Goal: Transaction & Acquisition: Purchase product/service

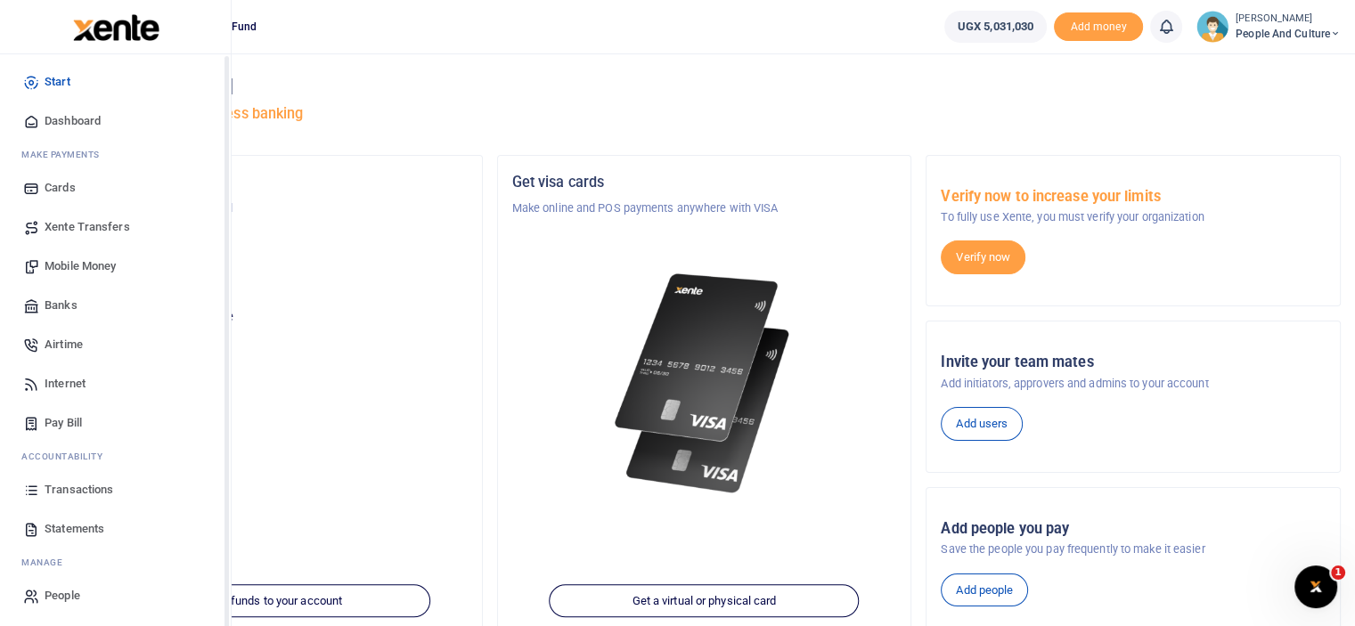
scroll to position [8, 0]
click at [71, 267] on span "Mobile Money" at bounding box center [80, 265] width 71 height 18
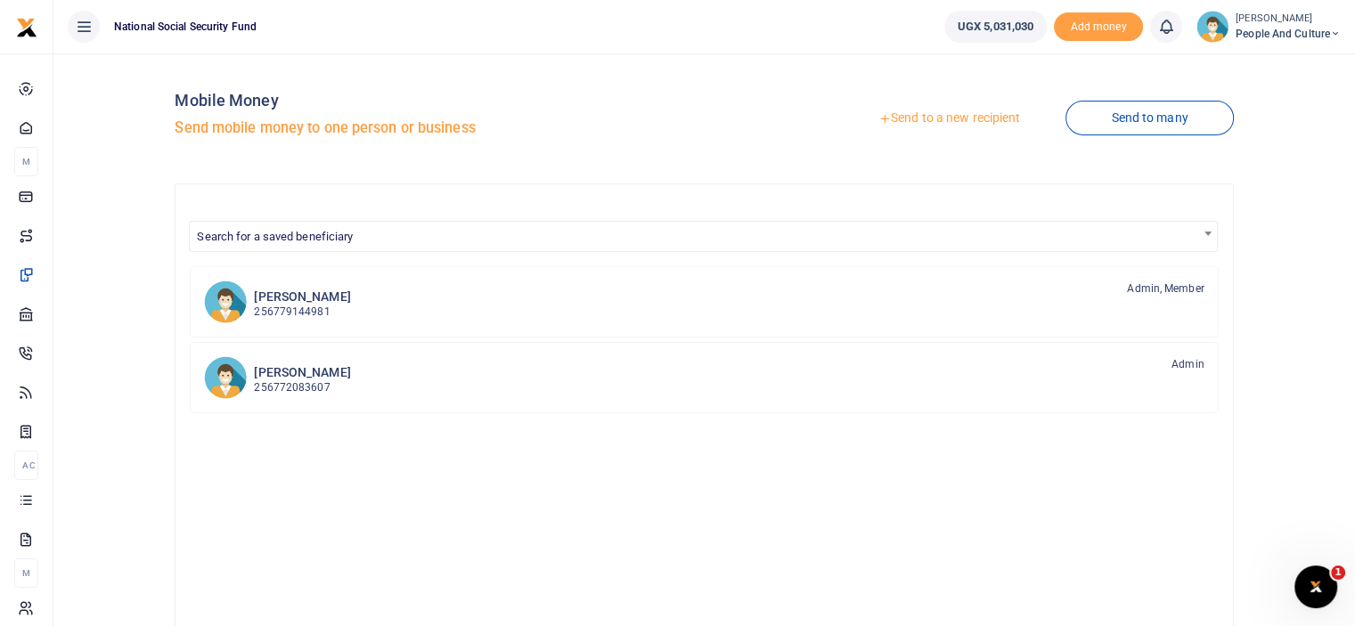
click at [894, 119] on link "Send to a new recipient" at bounding box center [949, 118] width 232 height 32
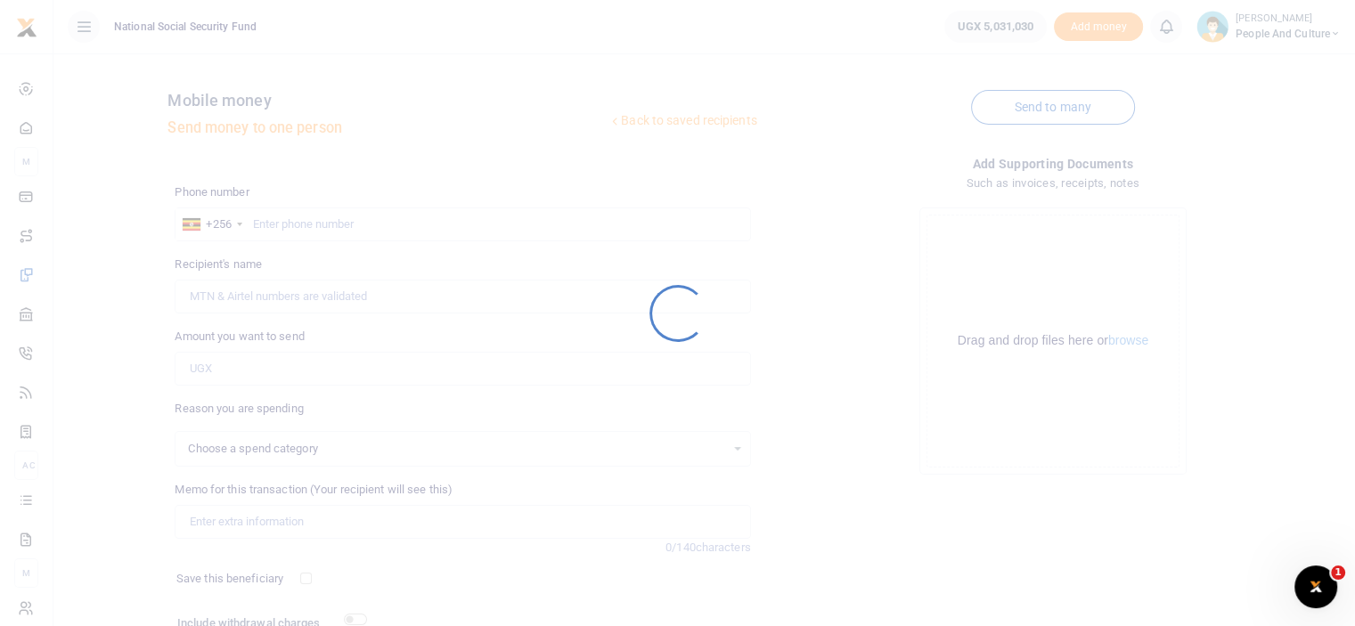
select select
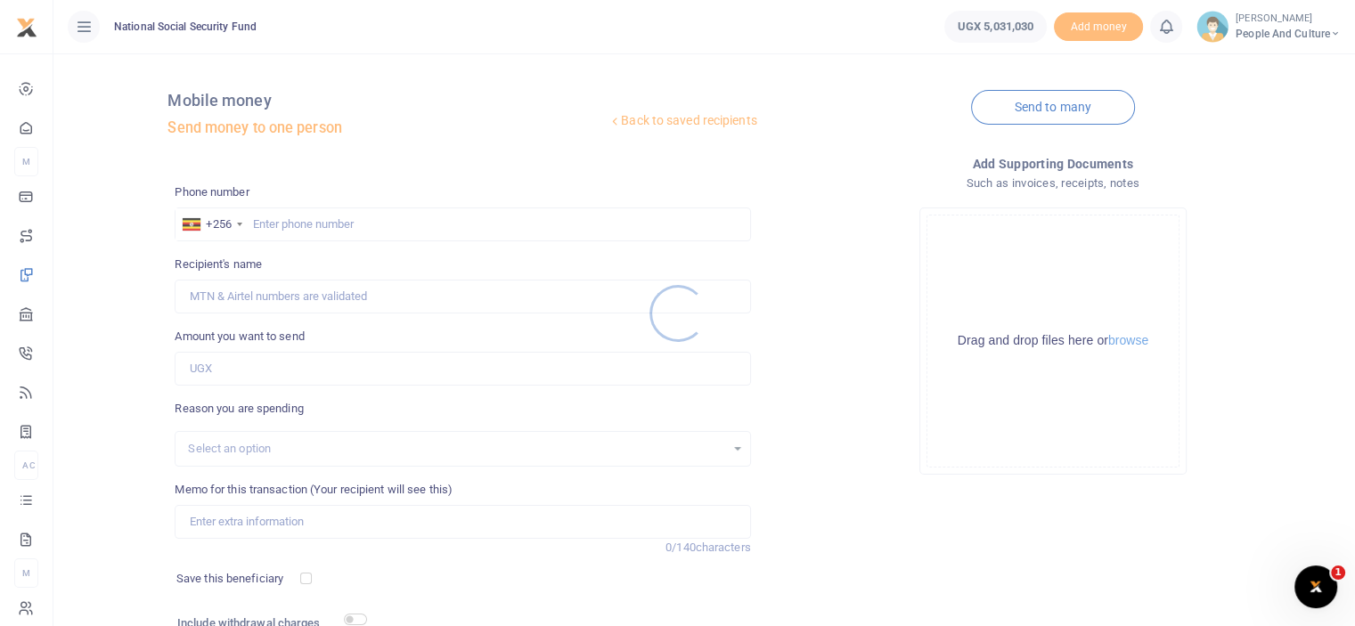
click at [325, 226] on div at bounding box center [677, 313] width 1355 height 626
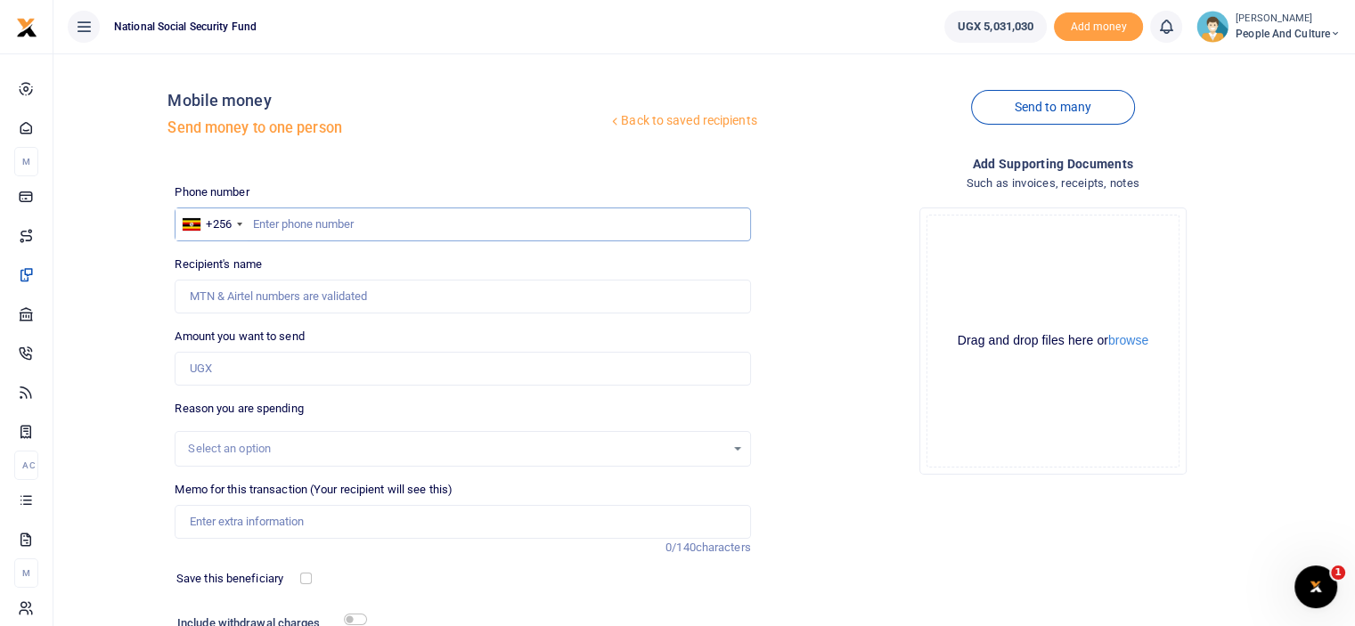
click at [325, 229] on input "text" at bounding box center [462, 225] width 575 height 34
type input "0782759886"
type input "Gideon Ninkunda"
type input "0752366445"
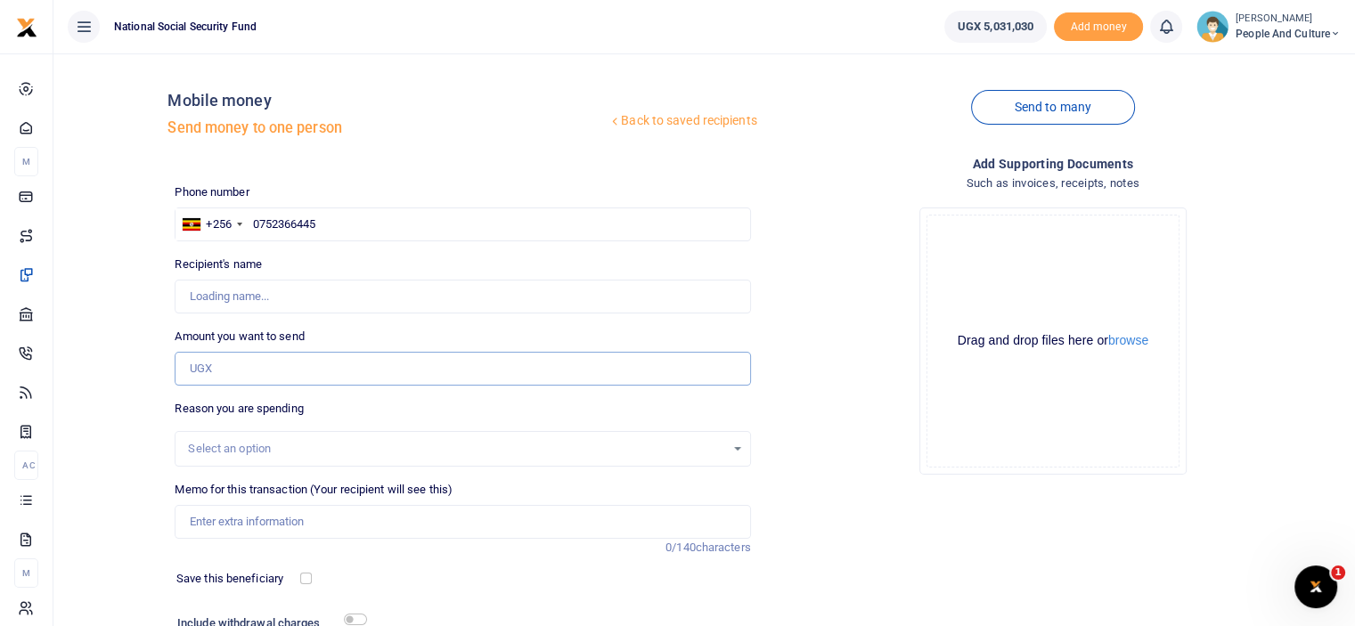
click at [261, 374] on input "Amount you want to send" at bounding box center [462, 369] width 575 height 34
type input "120,000"
type input "[PERSON_NAME]"
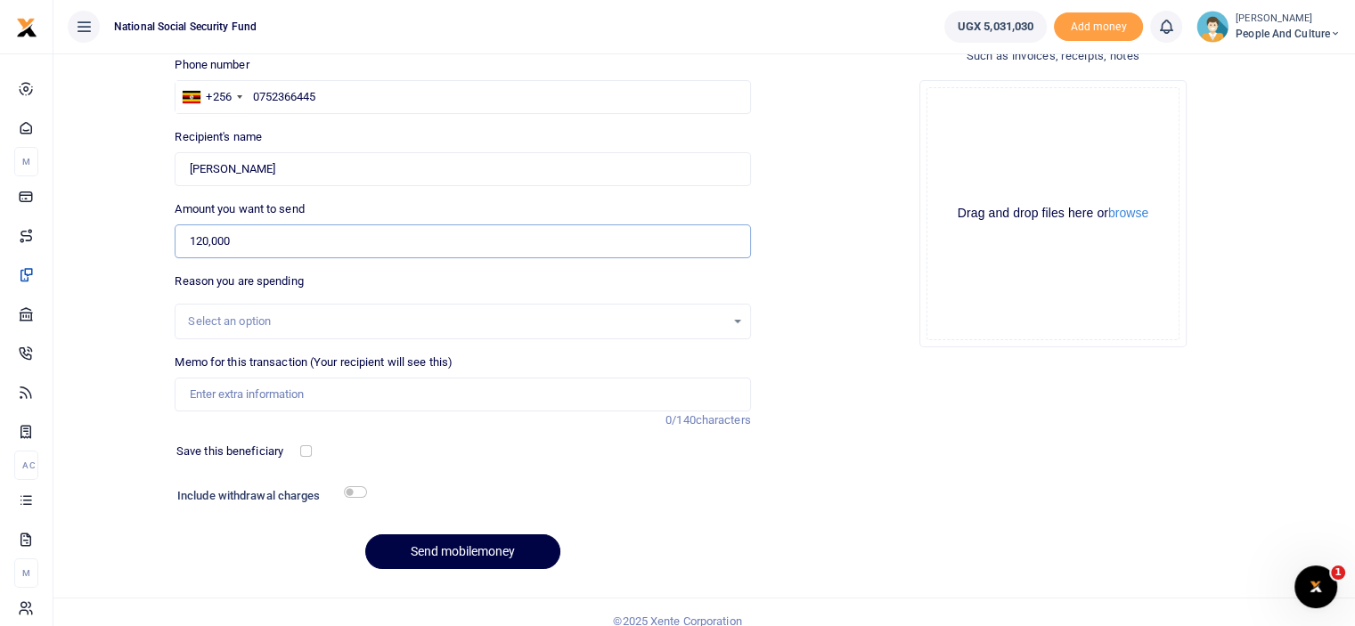
scroll to position [144, 0]
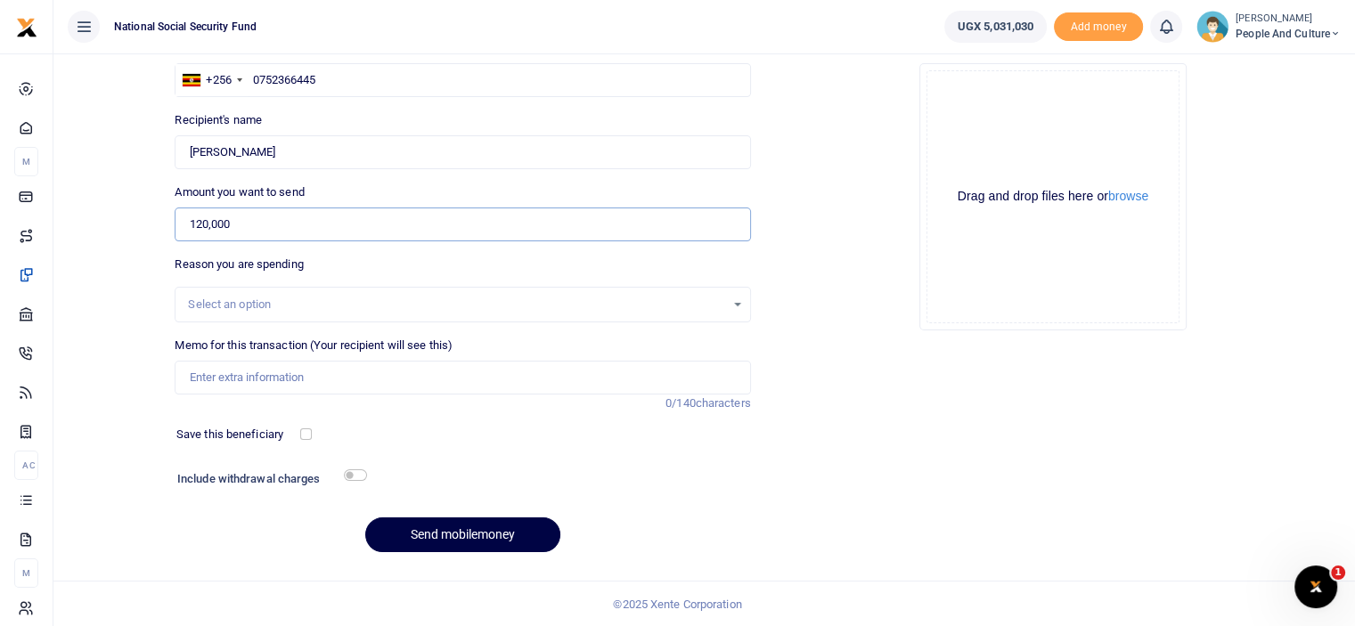
type input "120,000"
click at [355, 478] on input "checkbox" at bounding box center [355, 475] width 23 height 12
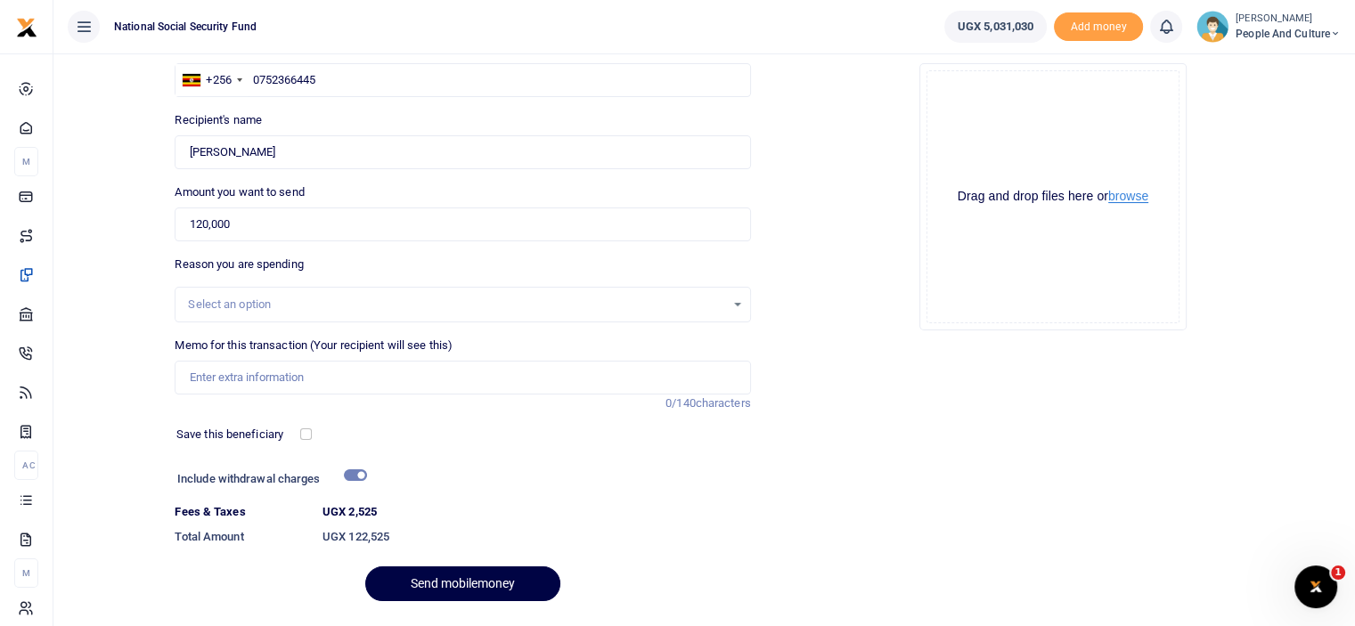
click at [1147, 202] on button "browse" at bounding box center [1128, 196] width 40 height 13
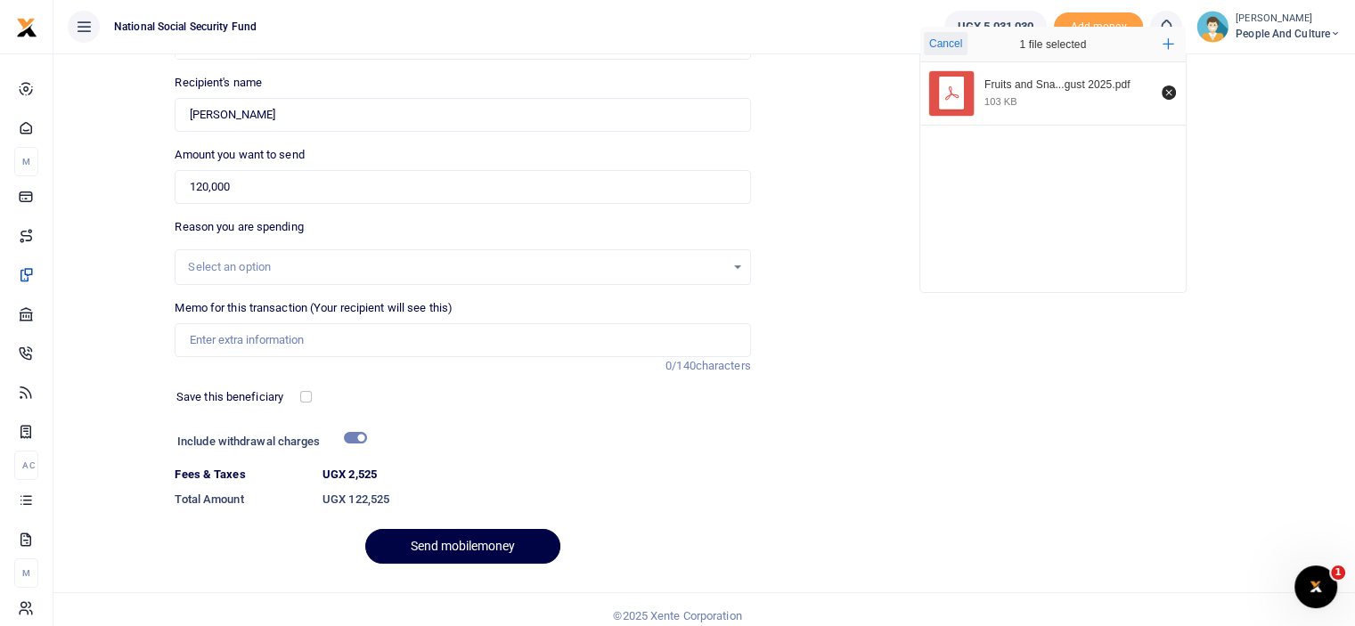
scroll to position [193, 0]
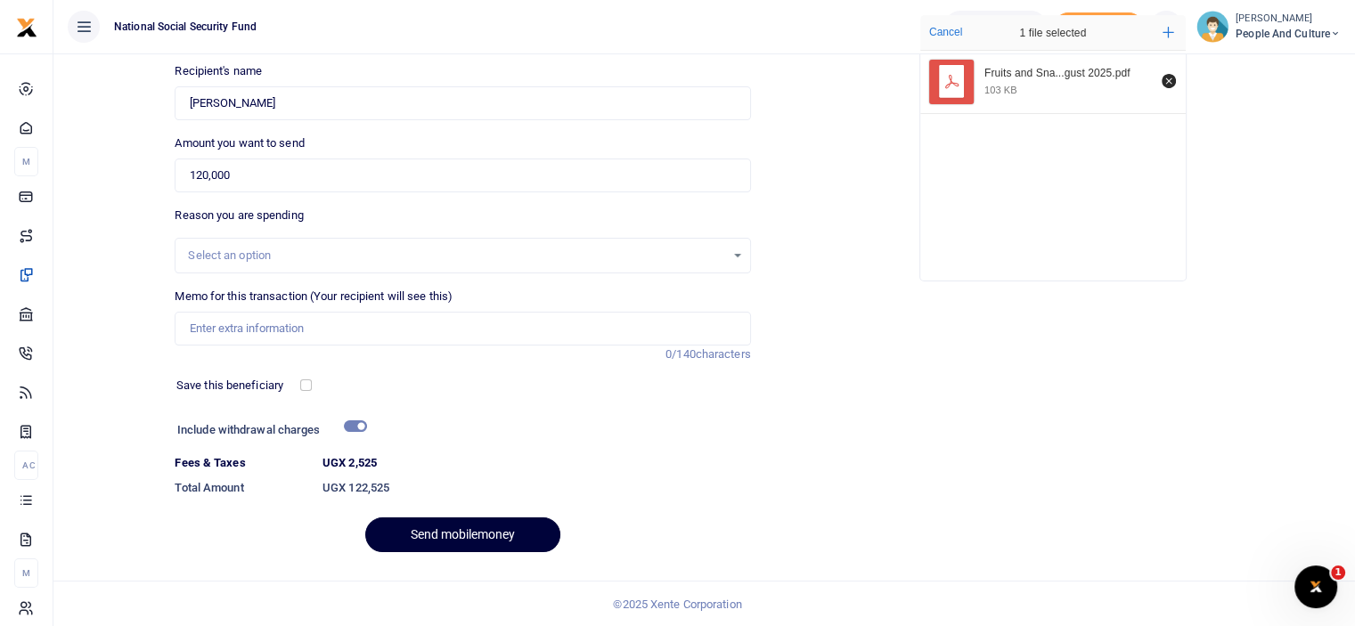
drag, startPoint x: 460, startPoint y: 527, endPoint x: 527, endPoint y: 447, distance: 104.9
click at [527, 447] on div "Phone number +256 Uganda +256 0752366445 Phone is required. Recipient's name Fo…" at bounding box center [462, 278] width 590 height 577
click at [354, 426] on input "checkbox" at bounding box center [355, 426] width 23 height 12
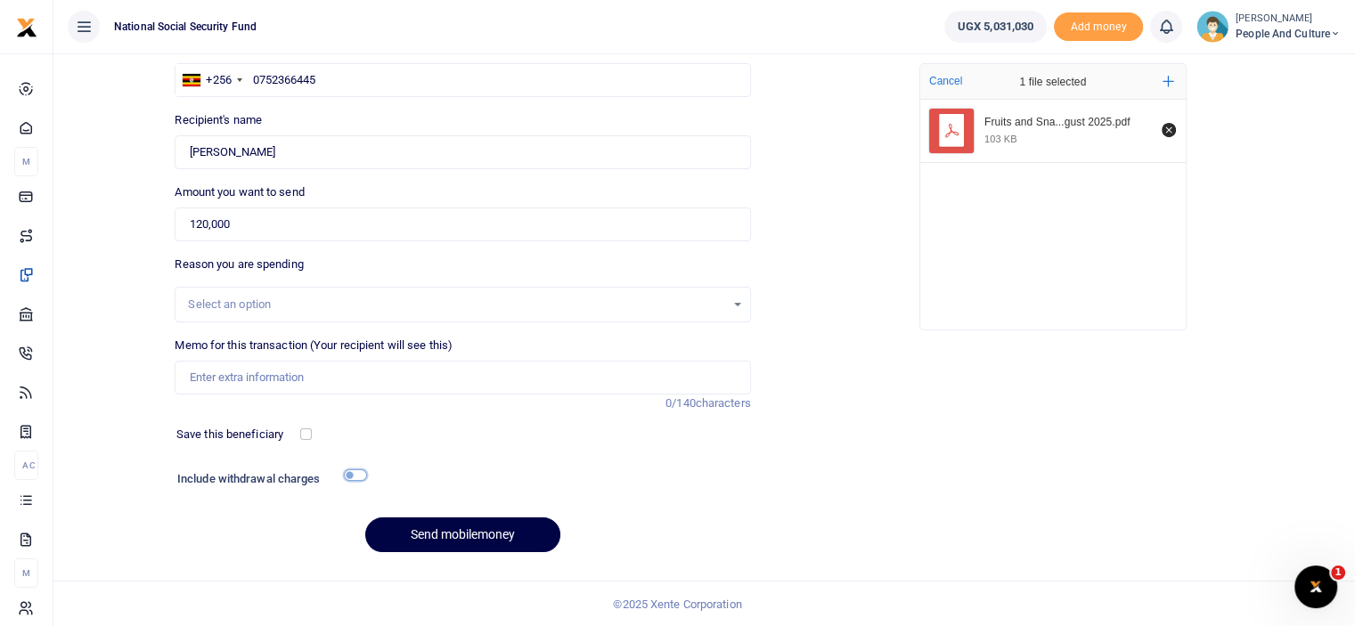
click at [352, 473] on input "checkbox" at bounding box center [355, 475] width 23 height 12
checkbox input "true"
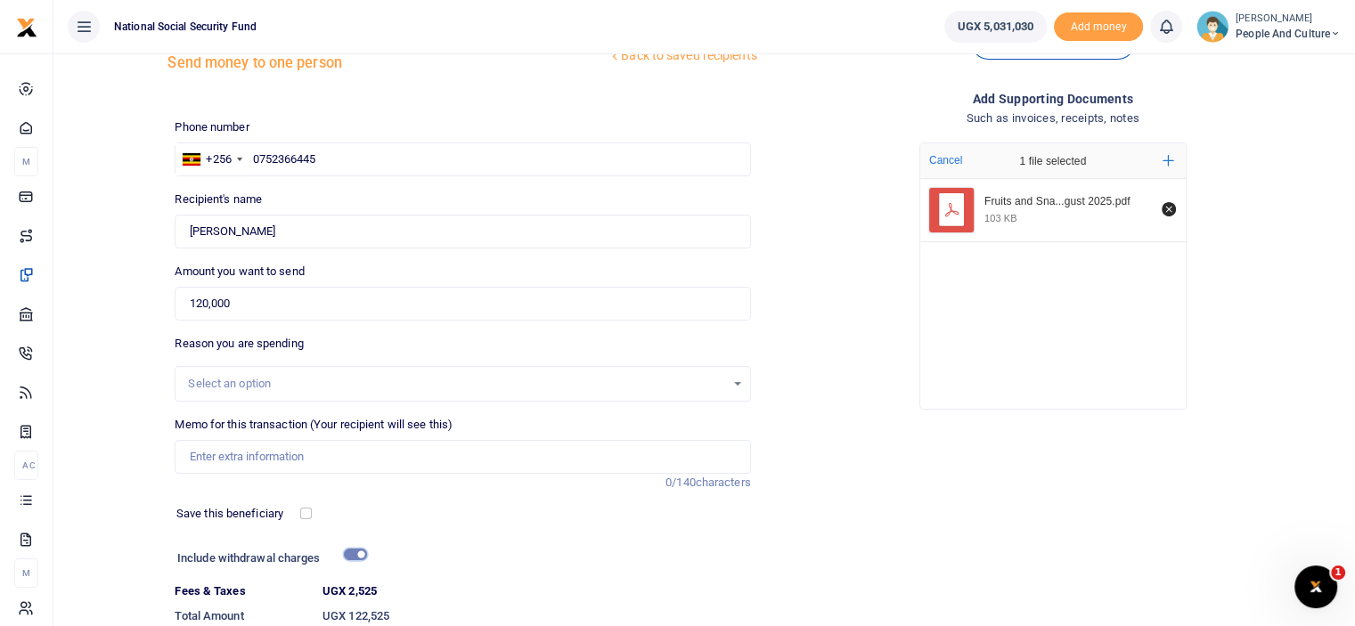
scroll to position [178, 0]
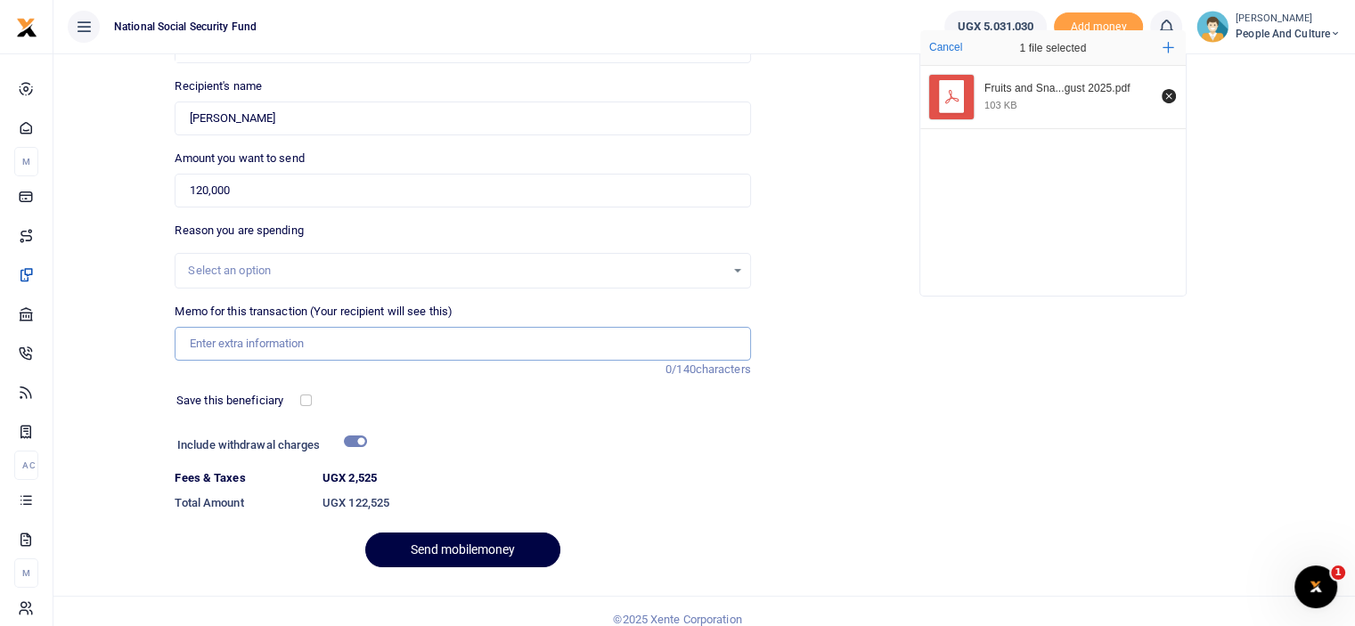
click at [374, 355] on input "Memo for this transaction (Your recipient will see this)" at bounding box center [462, 344] width 575 height 34
paste input "Fruits and Snacks for NIRA team [DATE]"
type input "Fruits and Snacks for NIRA team [DATE]"
click at [446, 556] on button "Send mobilemoney" at bounding box center [462, 550] width 195 height 35
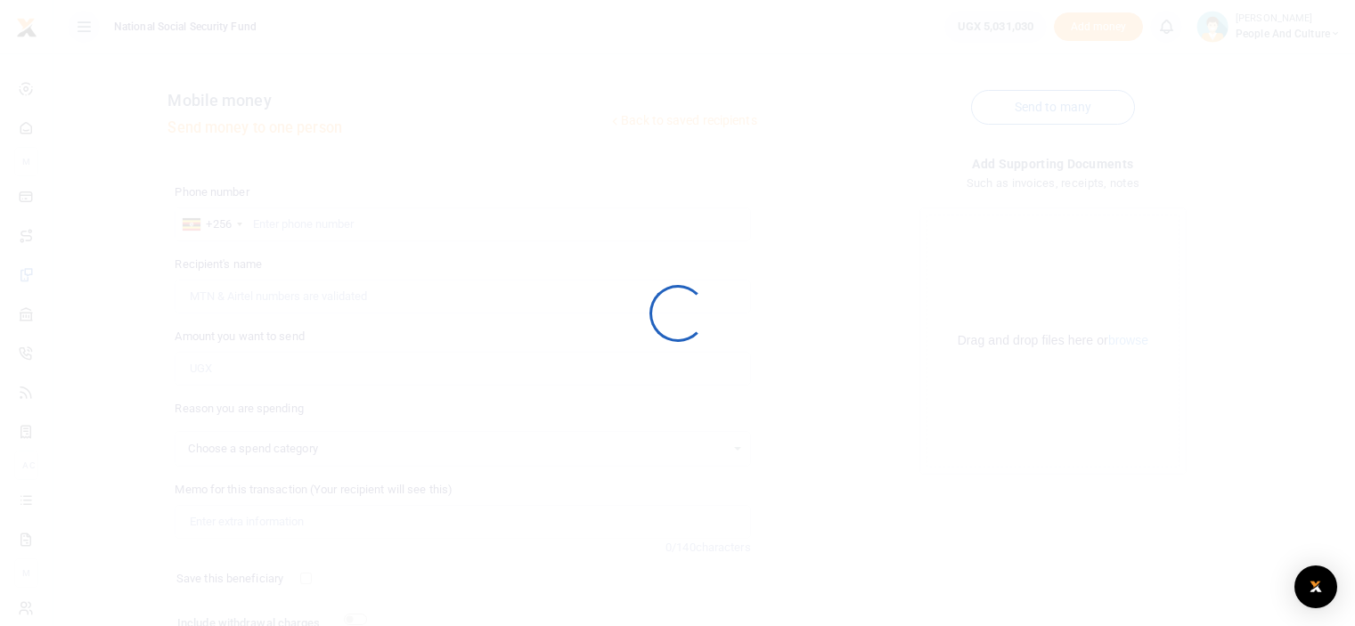
scroll to position [144, 0]
select select
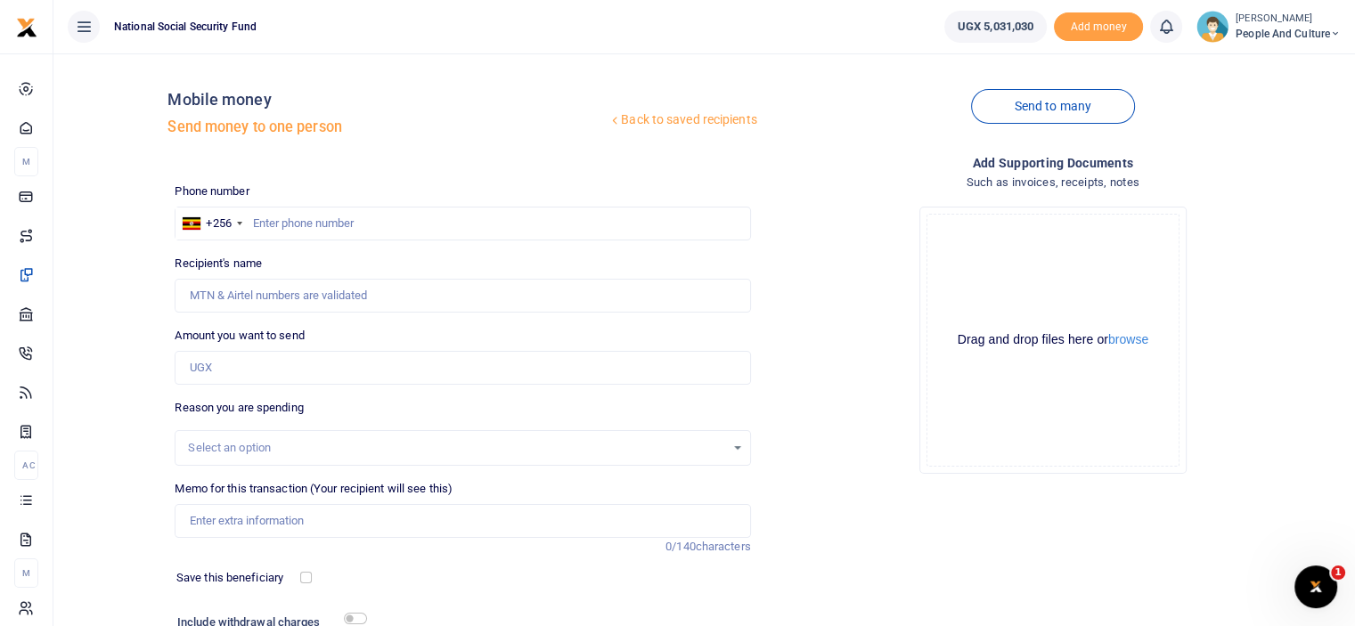
scroll to position [0, 0]
click at [361, 218] on input "text" at bounding box center [462, 225] width 575 height 34
click at [326, 227] on input "text" at bounding box center [462, 225] width 575 height 34
click at [330, 376] on input "Amount you want to send" at bounding box center [462, 369] width 575 height 34
type input "225,000"
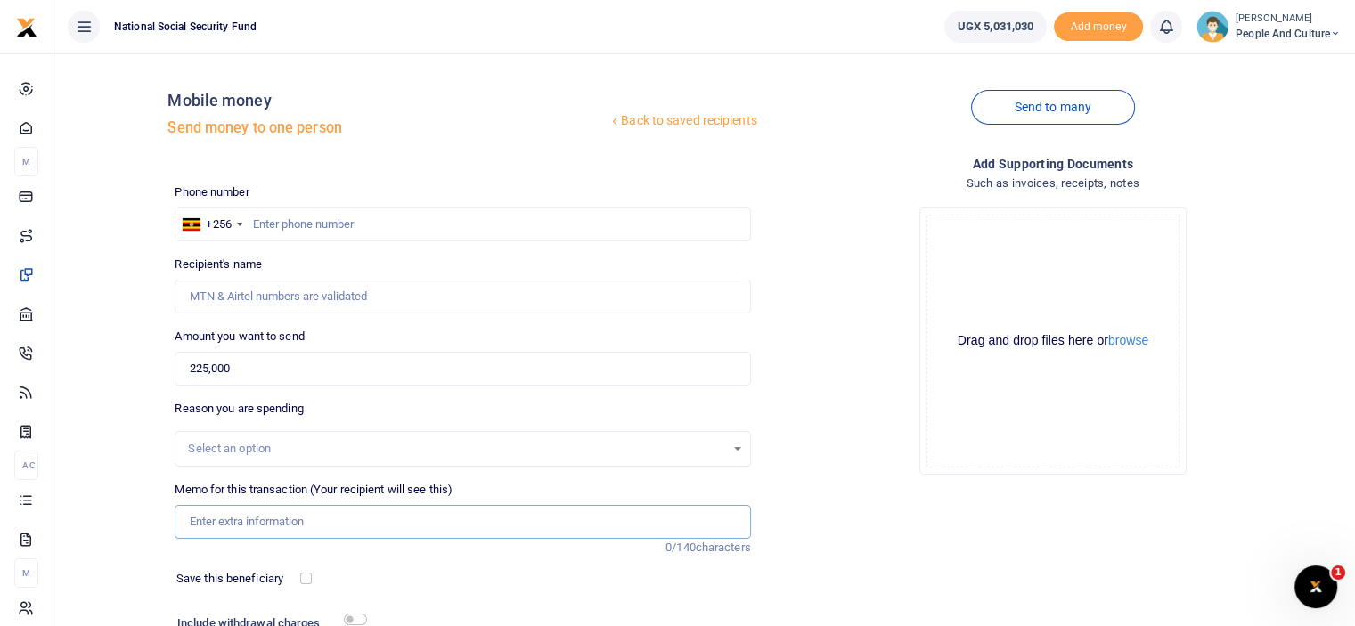
click at [313, 528] on input "Memo for this transaction (Your recipient will see this)" at bounding box center [462, 522] width 575 height 34
drag, startPoint x: 424, startPoint y: 525, endPoint x: 189, endPoint y: 520, distance: 235.2
click at [189, 520] on input "Gift basket for staff with baby in hospital" at bounding box center [462, 522] width 575 height 34
type input "Gift basket for staff with baby in hospital"
click at [361, 213] on input "text" at bounding box center [462, 225] width 575 height 34
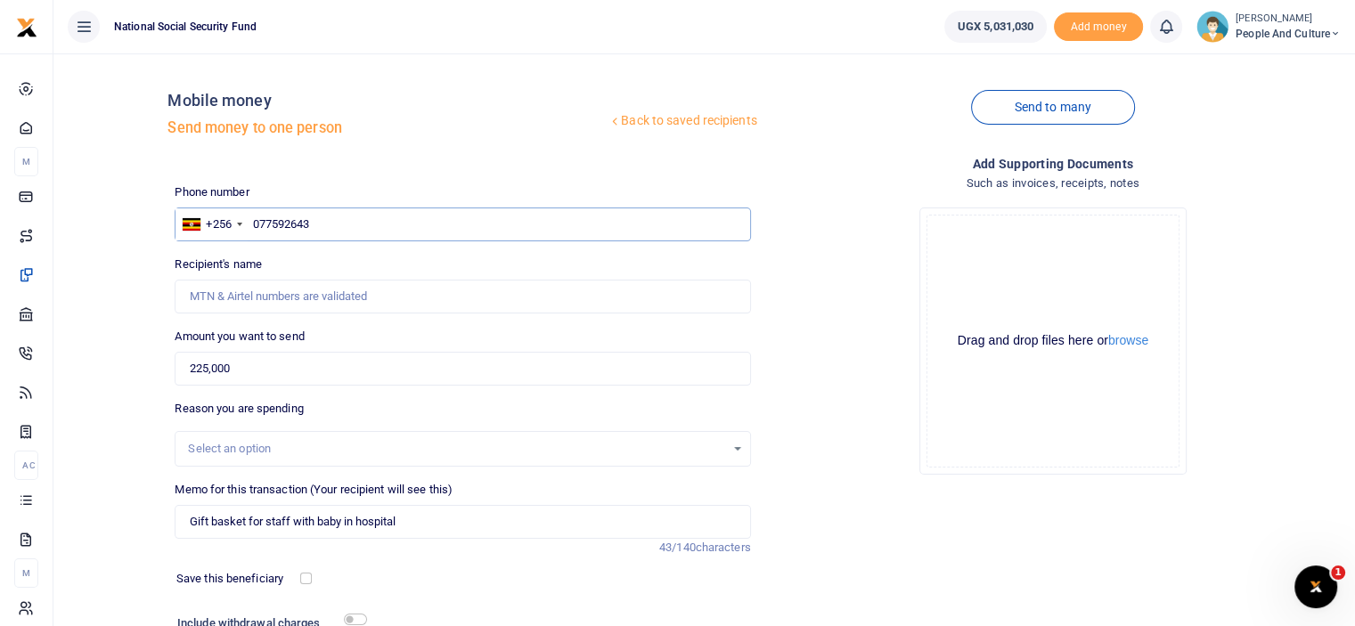
type input "0775926432"
type input "[PERSON_NAME]"
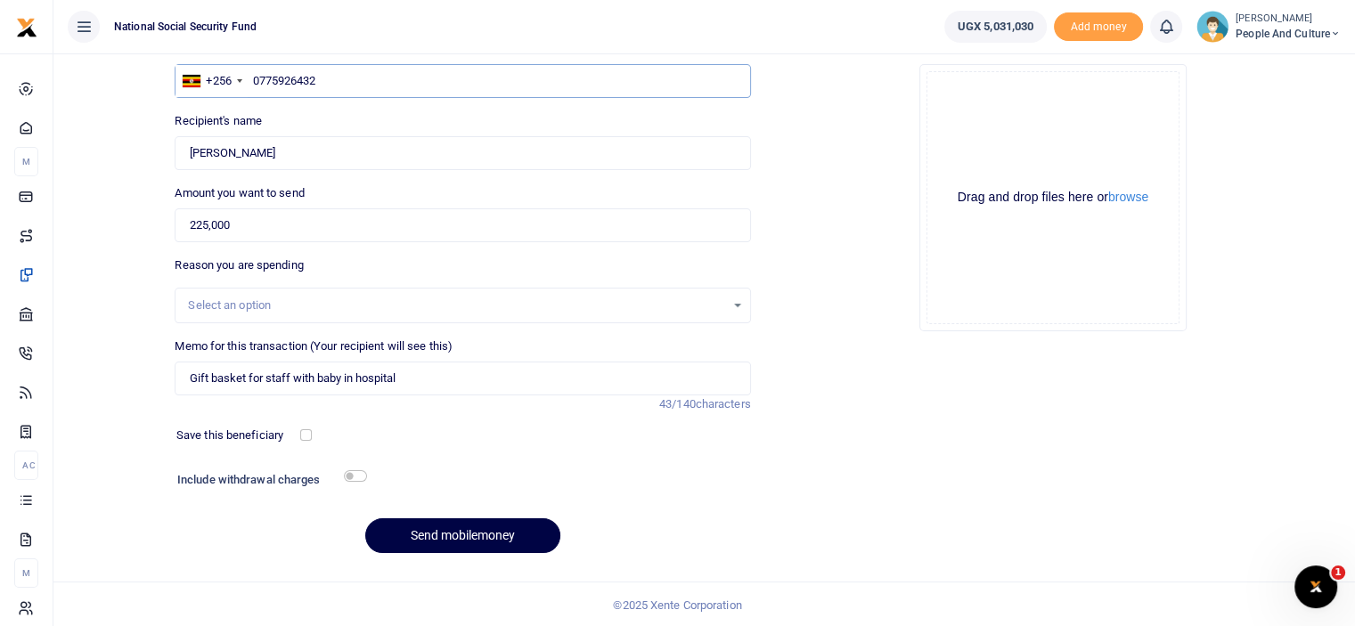
scroll to position [144, 0]
type input "0775926432"
click at [356, 469] on input "checkbox" at bounding box center [355, 475] width 23 height 12
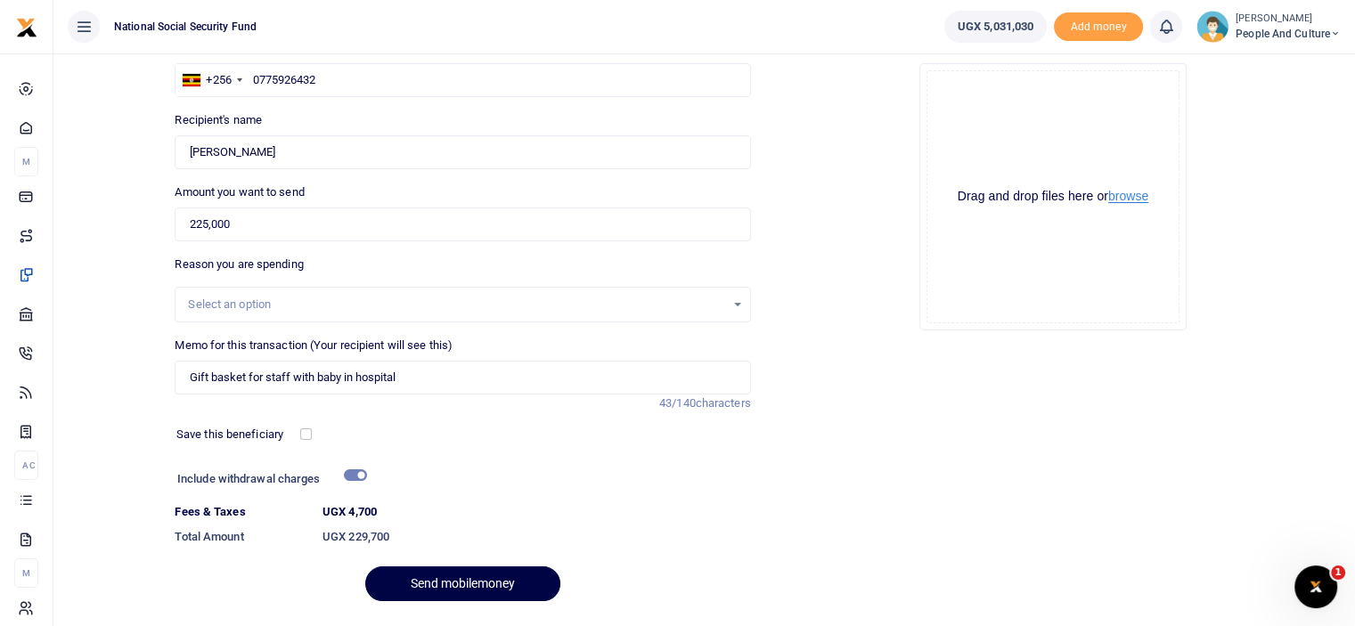
click at [1125, 190] on button "browse" at bounding box center [1128, 196] width 40 height 13
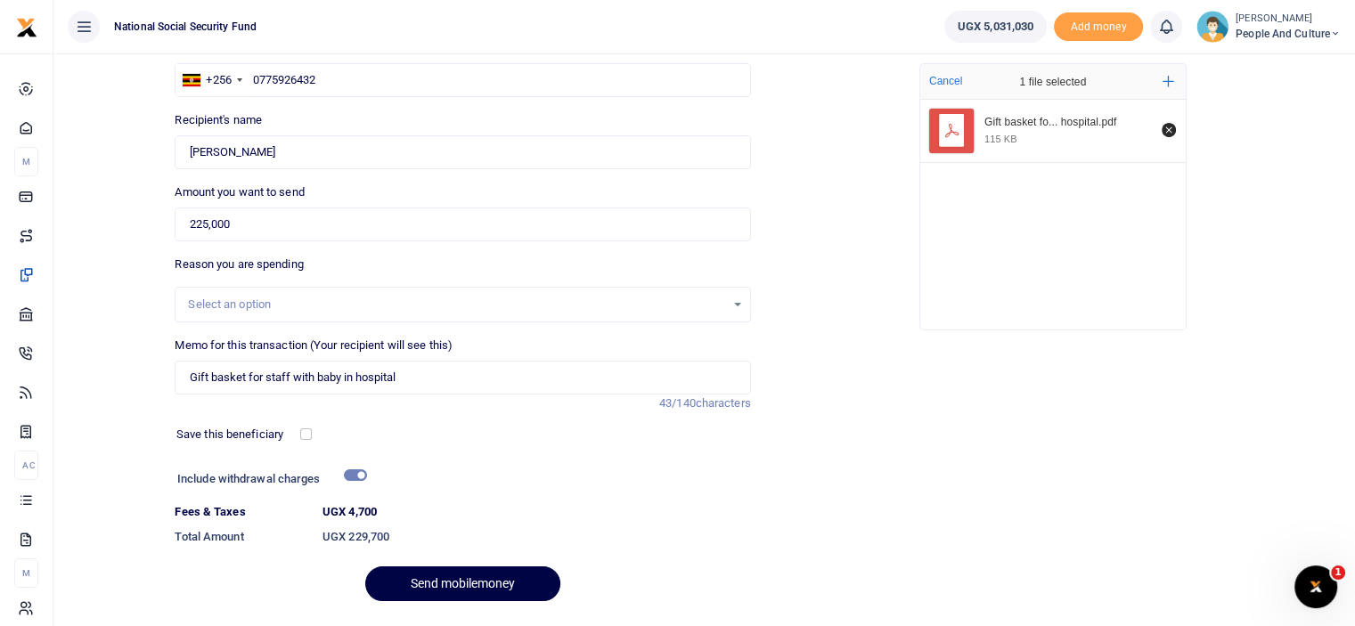
click at [351, 478] on div "Include withdrawal charges" at bounding box center [464, 481] width 588 height 28
click at [352, 476] on input "checkbox" at bounding box center [355, 475] width 23 height 12
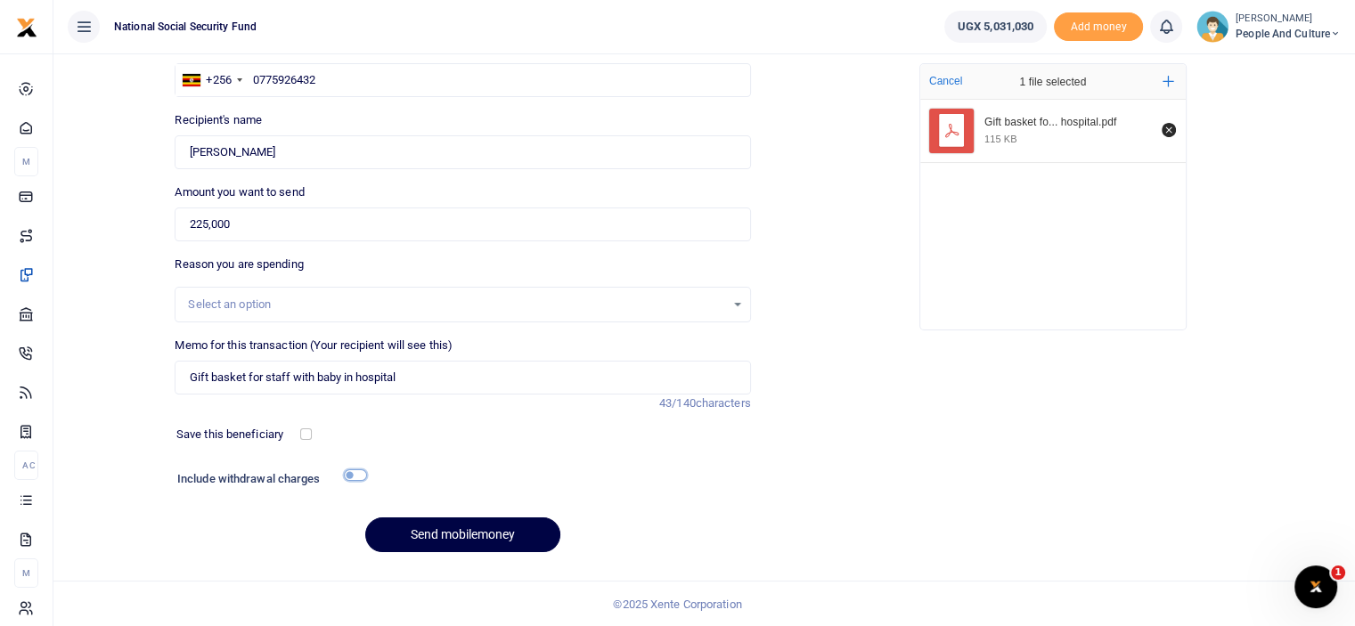
click at [352, 476] on input "checkbox" at bounding box center [355, 475] width 23 height 12
checkbox input "true"
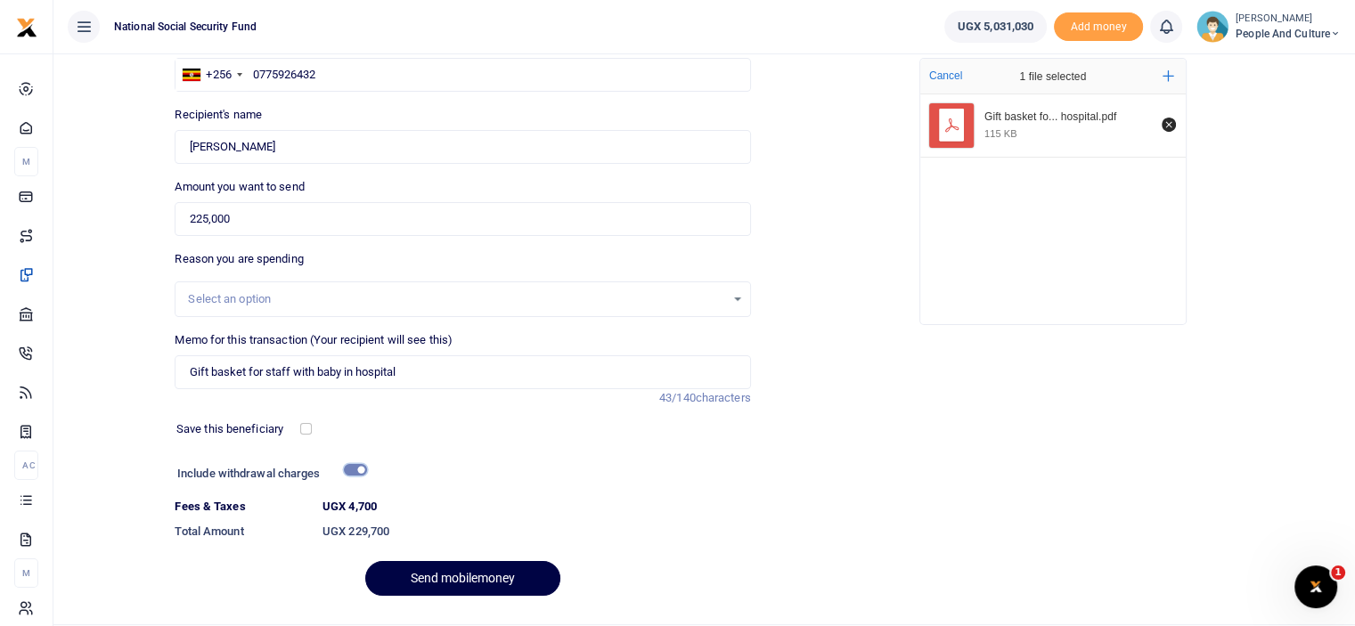
scroll to position [178, 0]
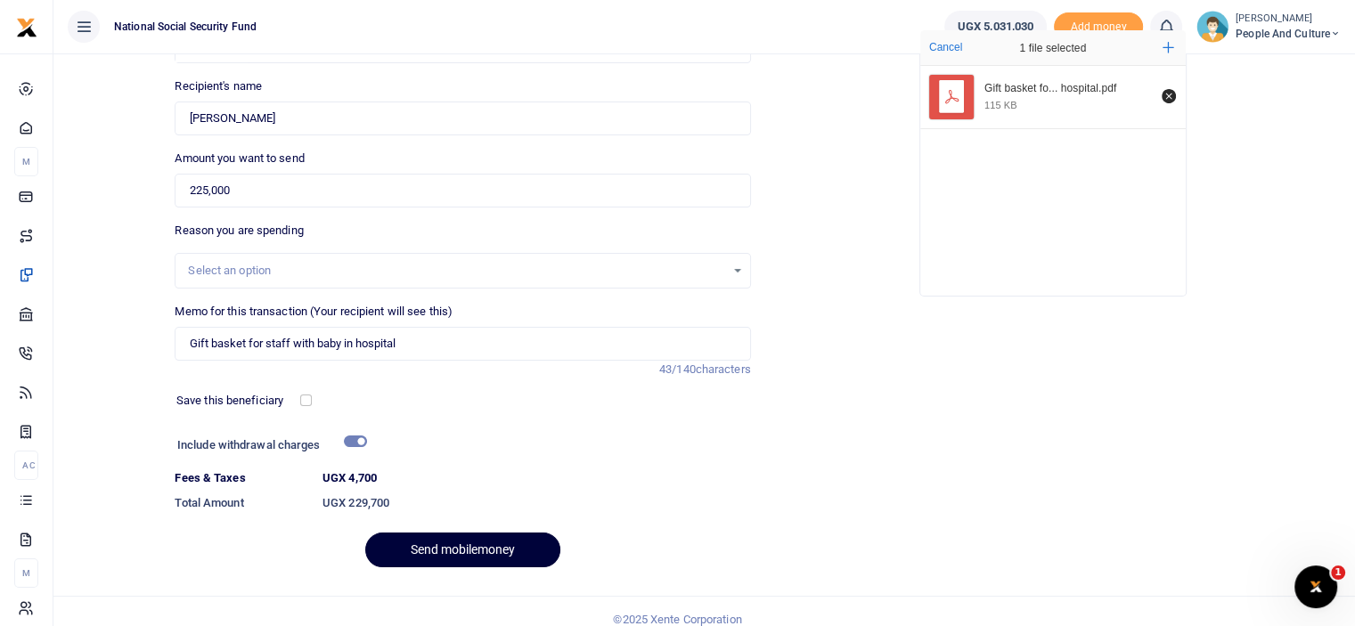
click at [425, 547] on button "Send mobilemoney" at bounding box center [462, 550] width 195 height 35
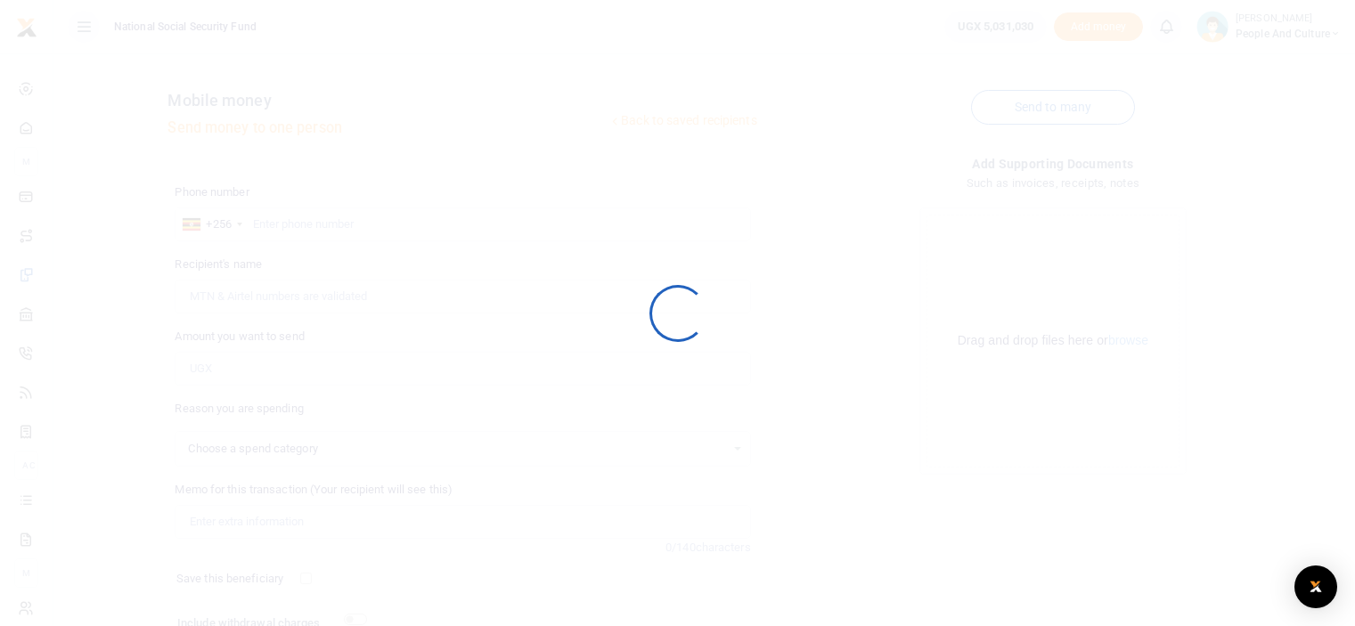
select select
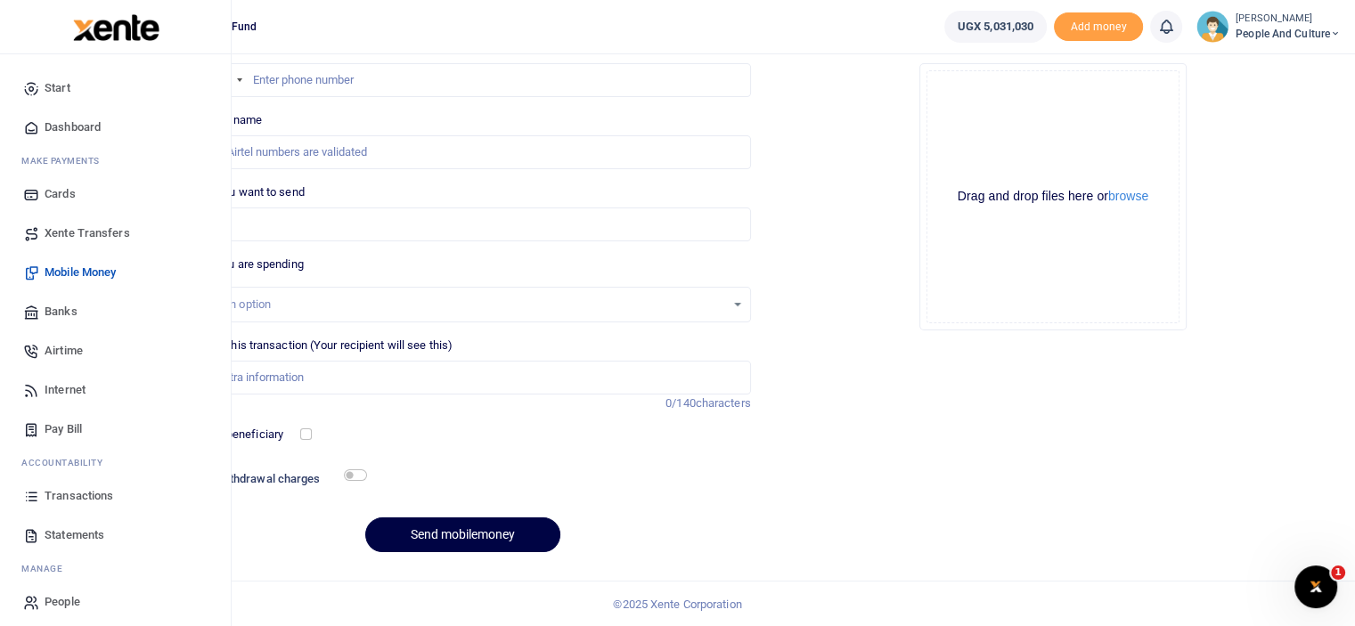
click at [69, 492] on span "Transactions" at bounding box center [79, 496] width 69 height 18
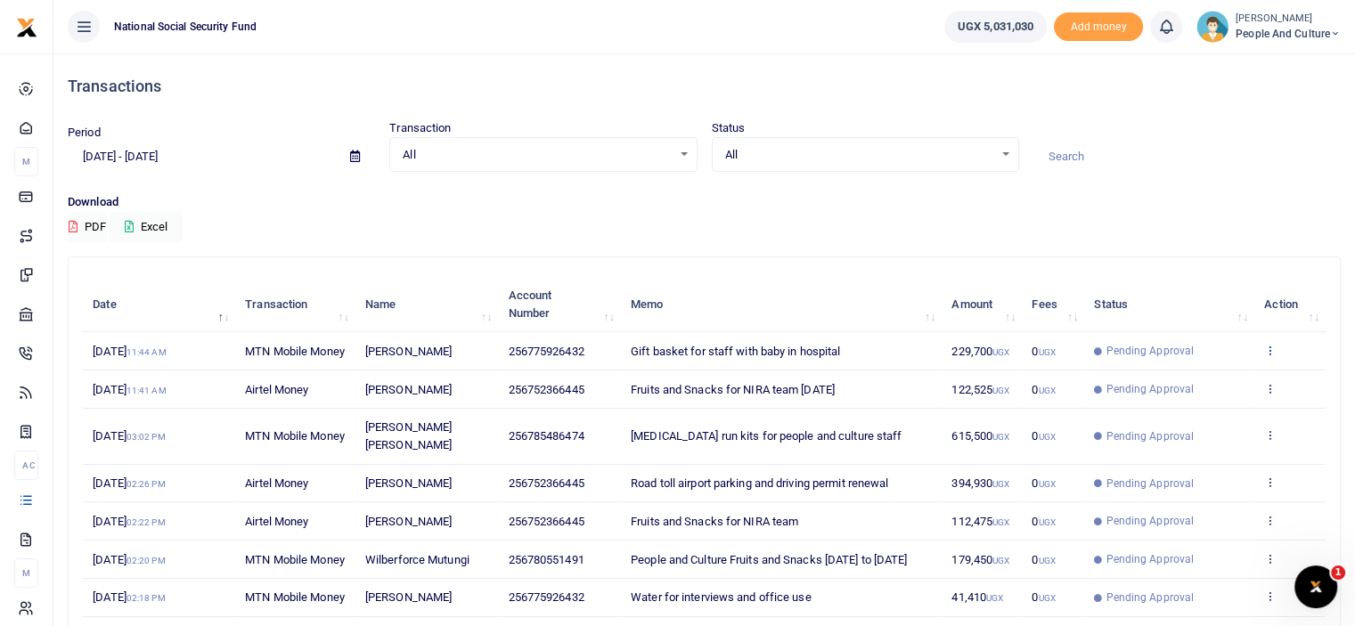
click at [1265, 356] on icon at bounding box center [1270, 350] width 12 height 12
click at [1261, 357] on td "View details Send again" at bounding box center [1289, 351] width 71 height 38
click at [1270, 356] on icon at bounding box center [1270, 350] width 12 height 12
click at [1212, 386] on link "View details" at bounding box center [1205, 388] width 141 height 25
